Goal: Task Accomplishment & Management: Use online tool/utility

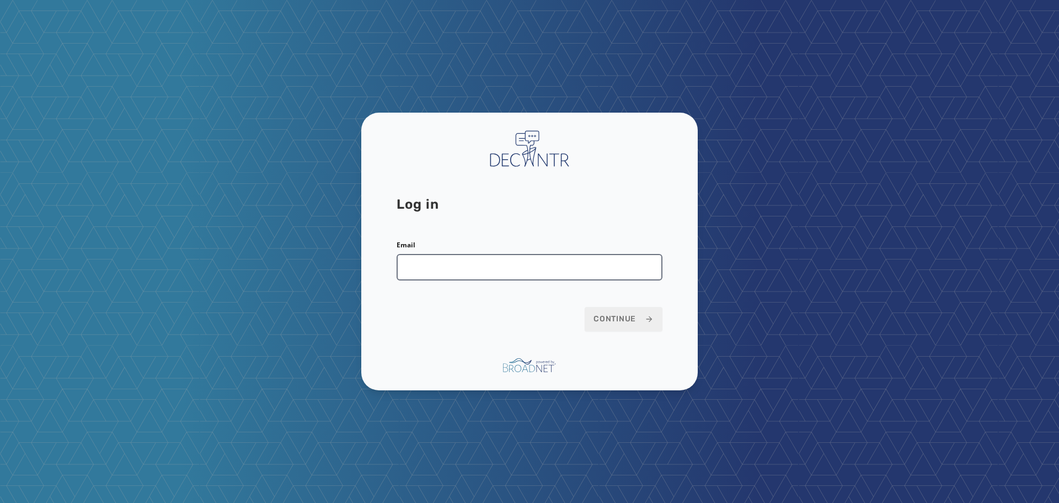
click at [476, 271] on input "Email" at bounding box center [530, 267] width 266 height 26
type input "**********"
click at [637, 327] on button "Continue" at bounding box center [624, 319] width 78 height 24
click at [635, 319] on span "Continue" at bounding box center [624, 318] width 60 height 11
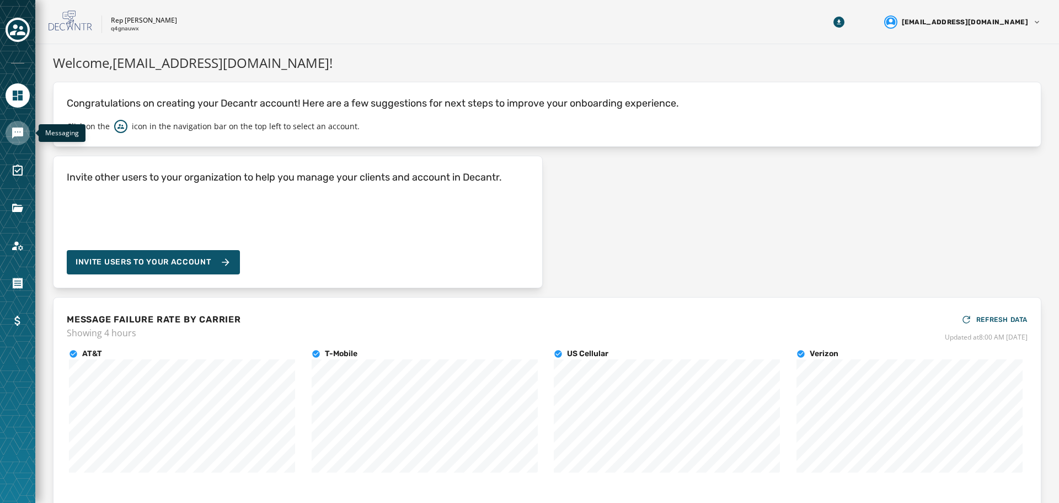
click at [19, 134] on icon "Navigate to Messaging" at bounding box center [17, 132] width 11 height 11
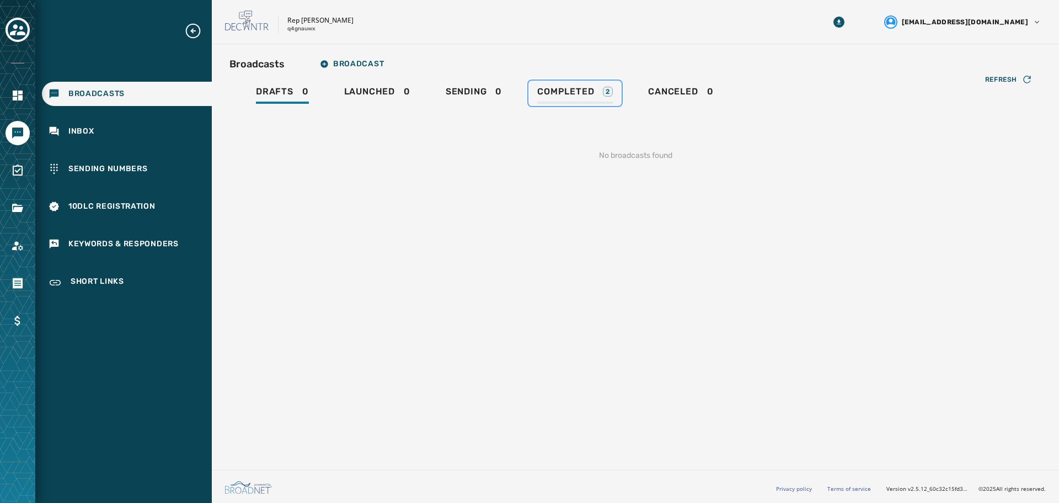
click at [587, 89] on span "Completed" at bounding box center [565, 91] width 57 height 11
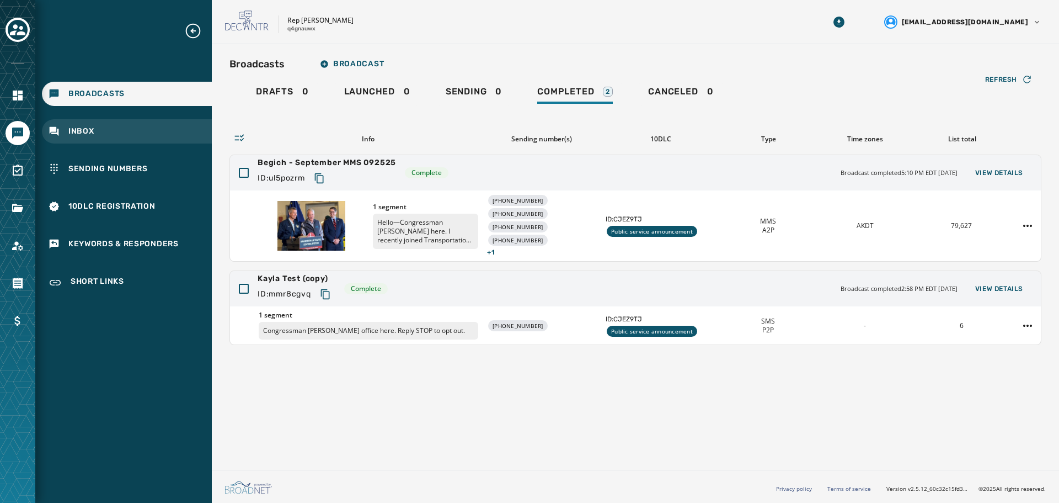
click at [88, 136] on span "Inbox" at bounding box center [81, 131] width 26 height 11
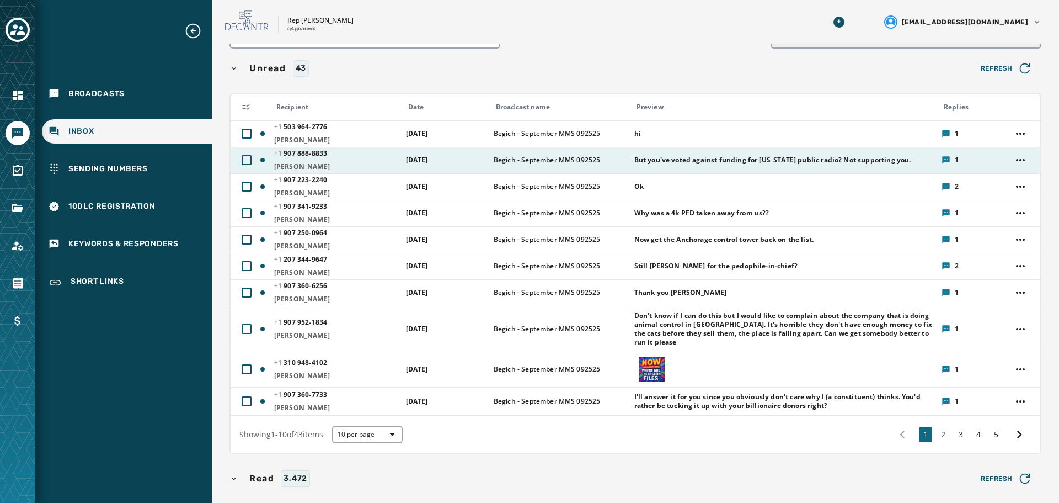
scroll to position [110, 0]
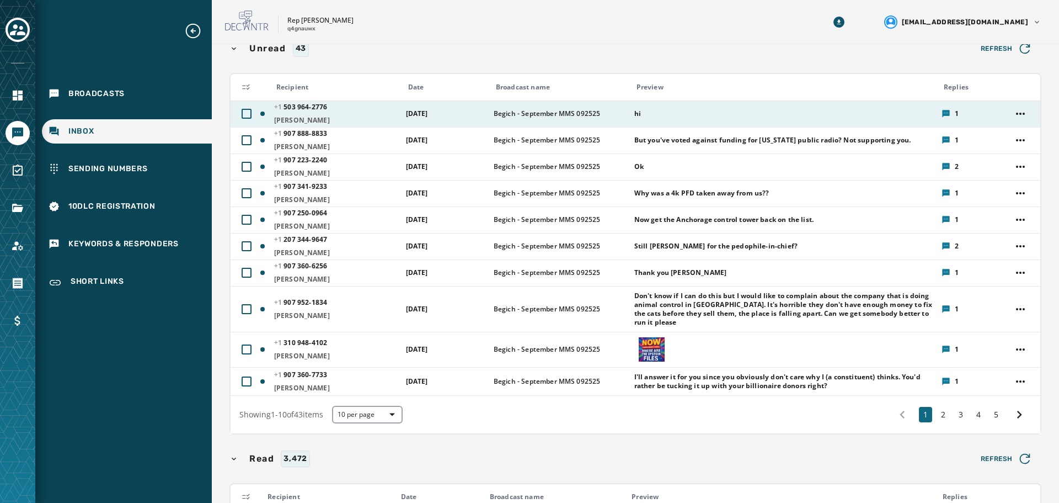
click at [355, 109] on span "[PHONE_NUMBER] - 2776" at bounding box center [336, 107] width 125 height 9
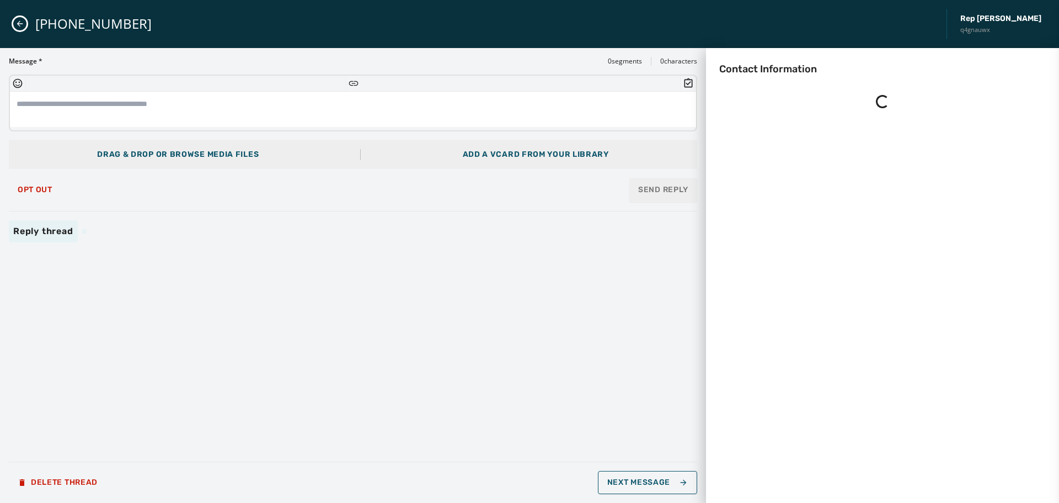
scroll to position [0, 0]
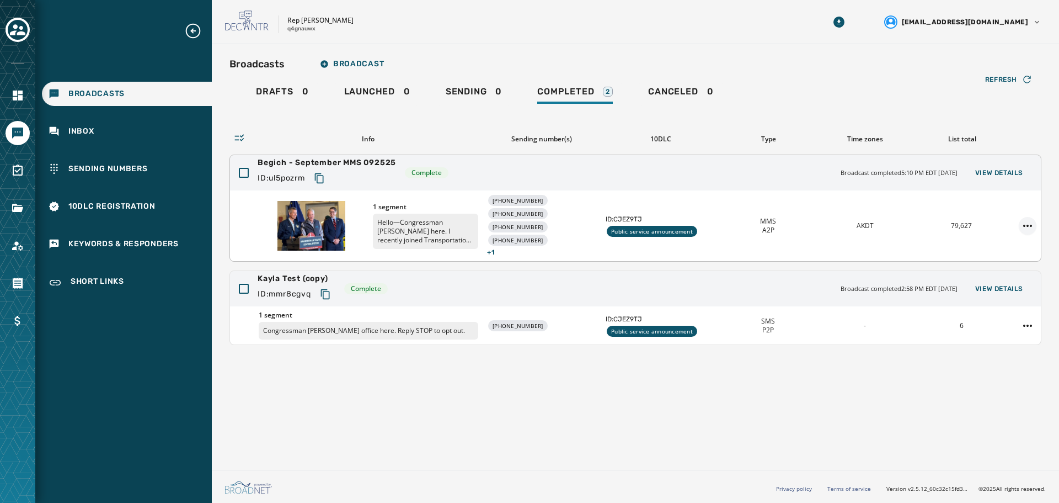
click at [1029, 217] on html "Broadcasts Inbox Sending Numbers 10DLC Registration Keywords & Responders Short…" at bounding box center [529, 251] width 1059 height 503
click at [912, 199] on html "Broadcasts Inbox Sending Numbers 10DLC Registration Keywords & Responders Short…" at bounding box center [529, 251] width 1059 height 503
click at [984, 172] on span "View Details" at bounding box center [1000, 172] width 48 height 9
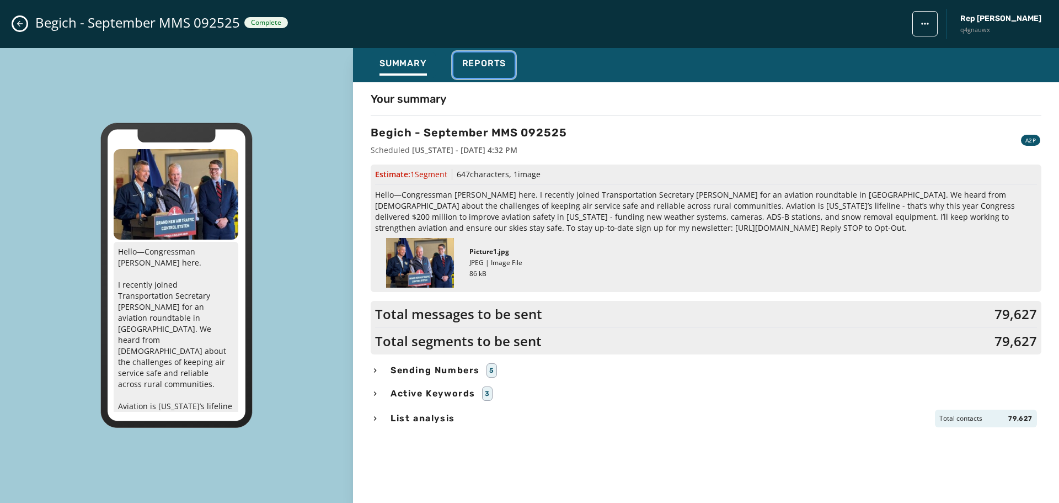
drag, startPoint x: 491, startPoint y: 73, endPoint x: 524, endPoint y: 70, distance: 32.7
click at [491, 73] on div "Reports" at bounding box center [484, 67] width 44 height 18
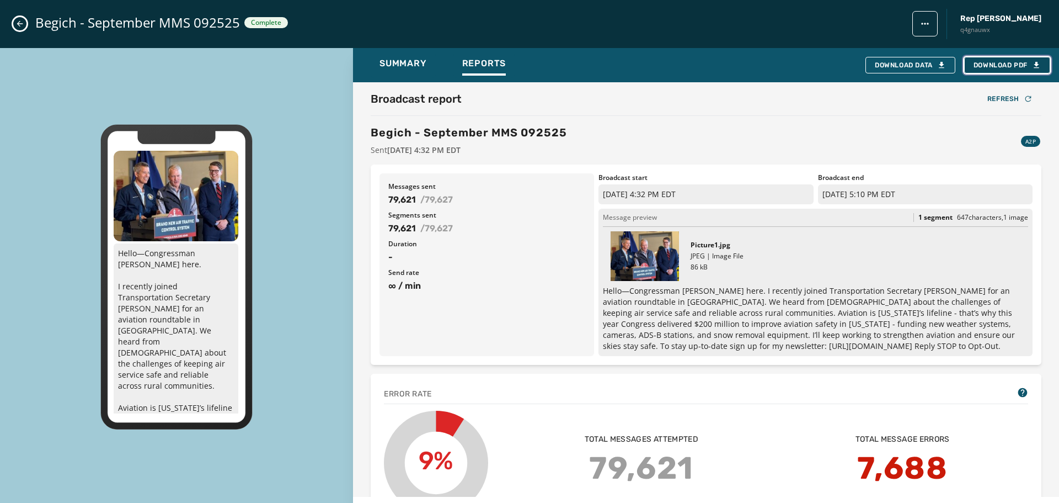
click at [983, 61] on span "Download PDF" at bounding box center [1007, 65] width 67 height 9
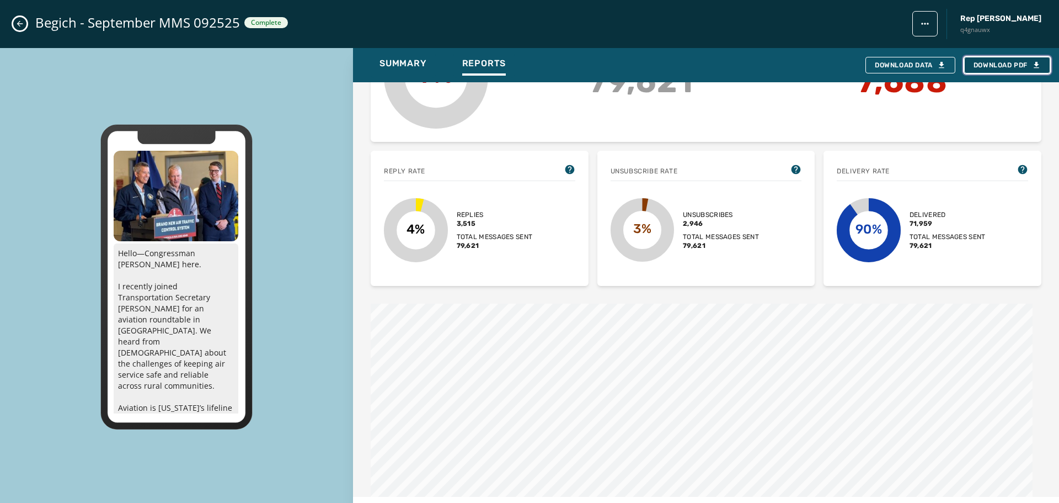
scroll to position [441, 0]
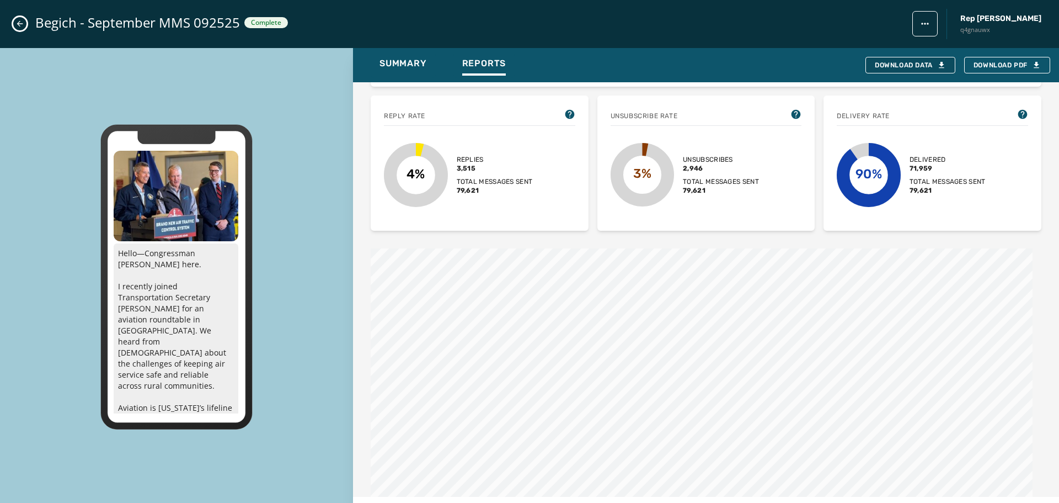
click at [900, 54] on div "Download Data Download PDF" at bounding box center [791, 64] width 518 height 25
click at [903, 61] on div "Download Data" at bounding box center [910, 65] width 71 height 9
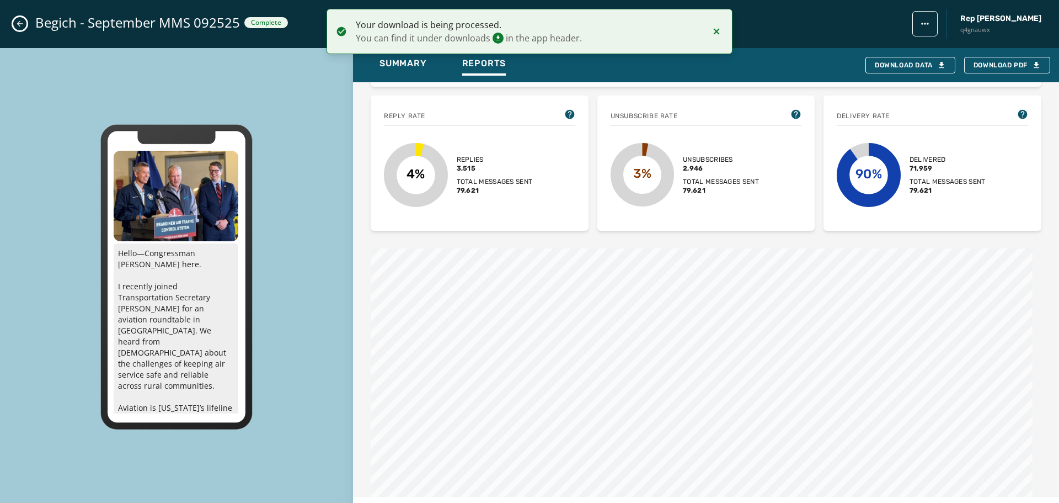
click at [936, 25] on html "Your download is being processed. You can find it under downloads in the app he…" at bounding box center [529, 251] width 1059 height 503
click at [793, 8] on html "Your download is being processed. You can find it under downloads in the app he…" at bounding box center [529, 251] width 1059 height 503
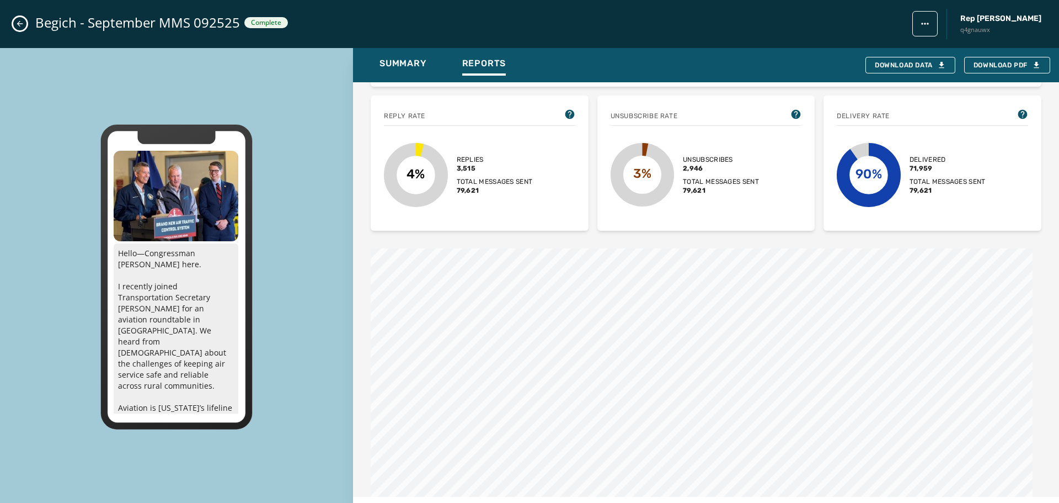
click at [30, 23] on div "Begich - September MMS 092525 Complete Rep [PERSON_NAME] q4gnauwx" at bounding box center [529, 24] width 1059 height 48
click at [19, 24] on icon "Close admin drawer" at bounding box center [20, 24] width 6 height 6
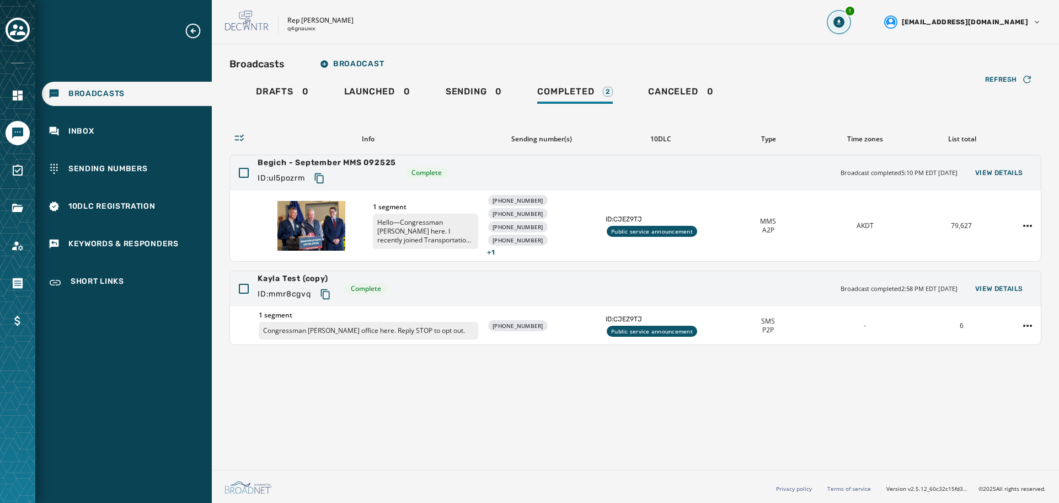
click at [845, 18] on icon "Download Menu" at bounding box center [839, 22] width 11 height 11
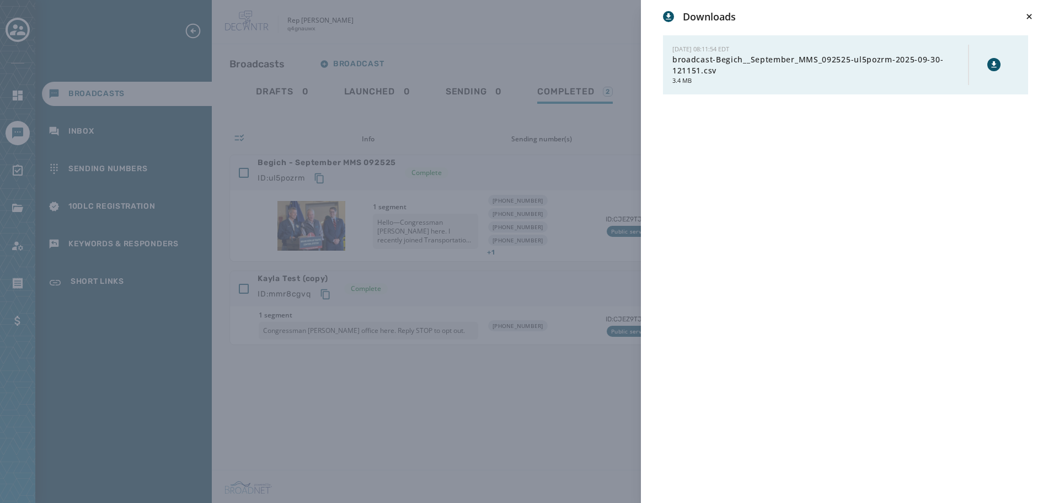
click at [990, 63] on icon at bounding box center [994, 64] width 9 height 9
